Goal: Navigation & Orientation: Find specific page/section

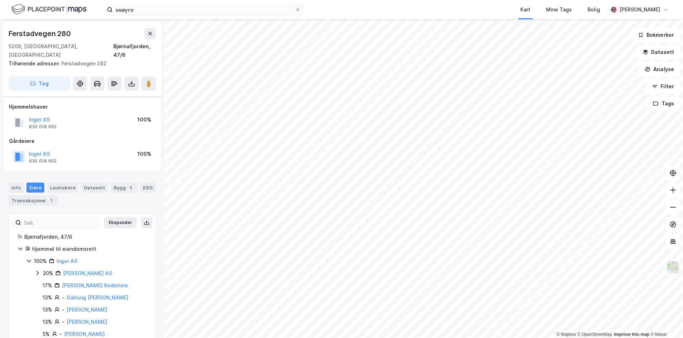
scroll to position [46, 0]
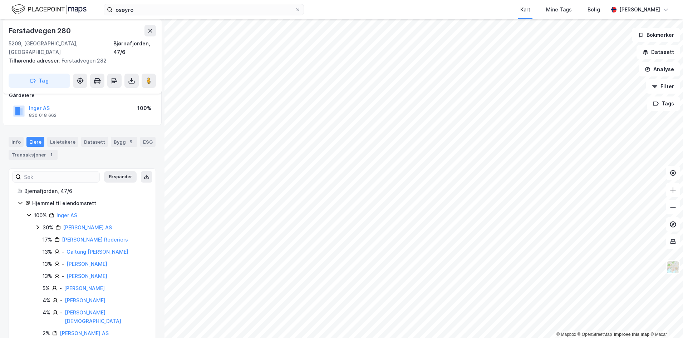
click at [76, 8] on img at bounding box center [48, 9] width 75 height 13
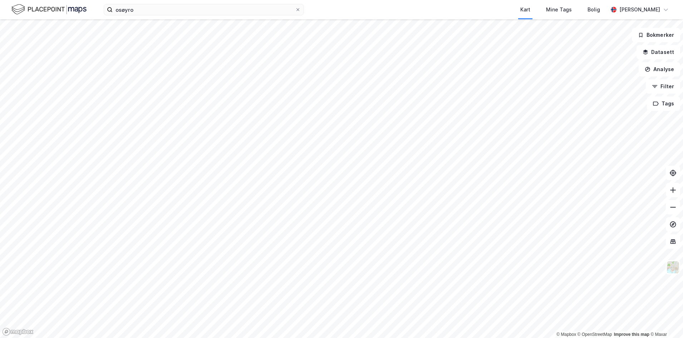
click at [320, 338] on html "osøyro Kart Mine Tags Bolig [PERSON_NAME] © Mapbox © OpenStreetMap Improve this…" at bounding box center [341, 169] width 683 height 338
click at [676, 209] on icon at bounding box center [672, 207] width 7 height 7
click at [674, 196] on button at bounding box center [673, 190] width 14 height 14
click at [677, 208] on button at bounding box center [673, 207] width 14 height 14
